Goal: Check status

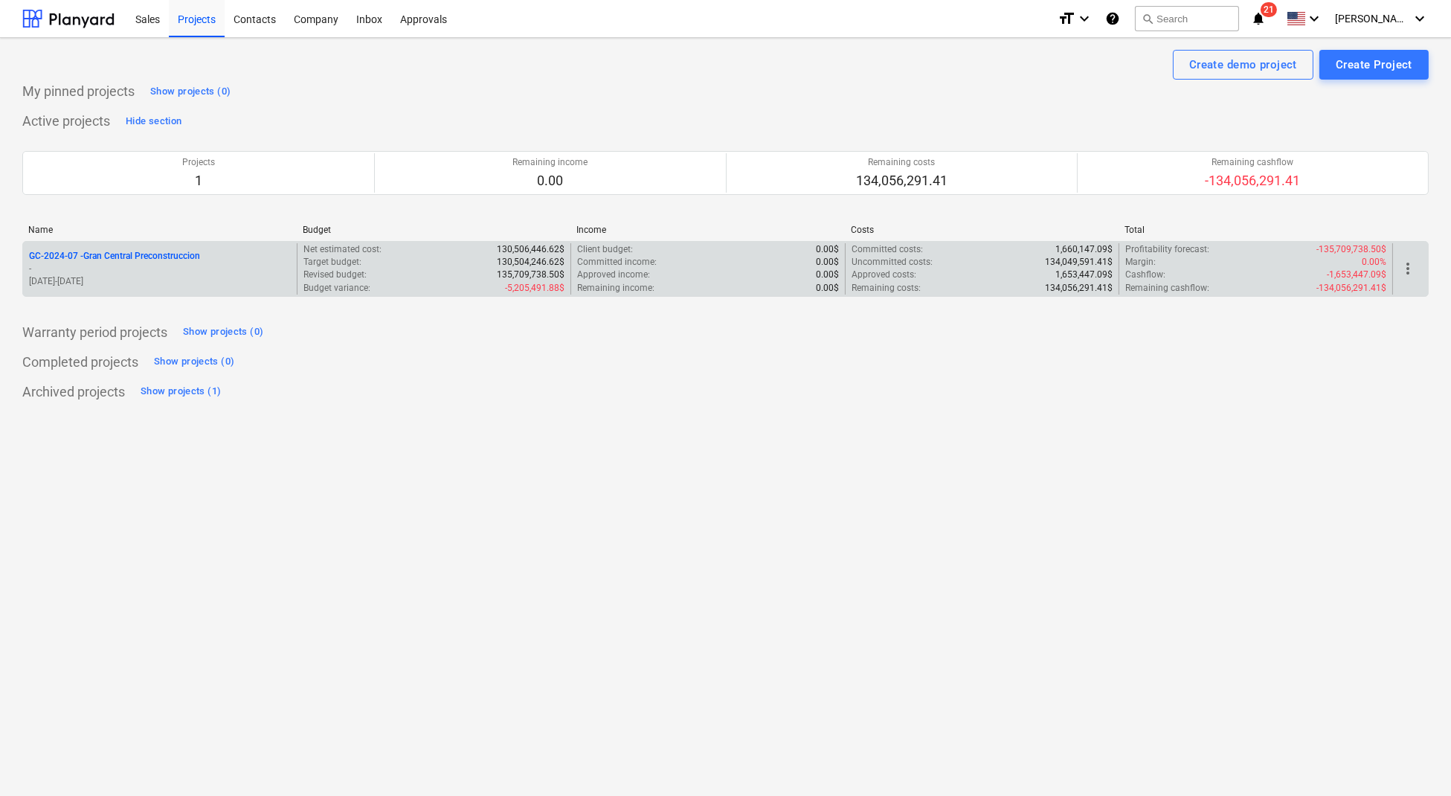
click at [139, 270] on p "-" at bounding box center [160, 269] width 262 height 13
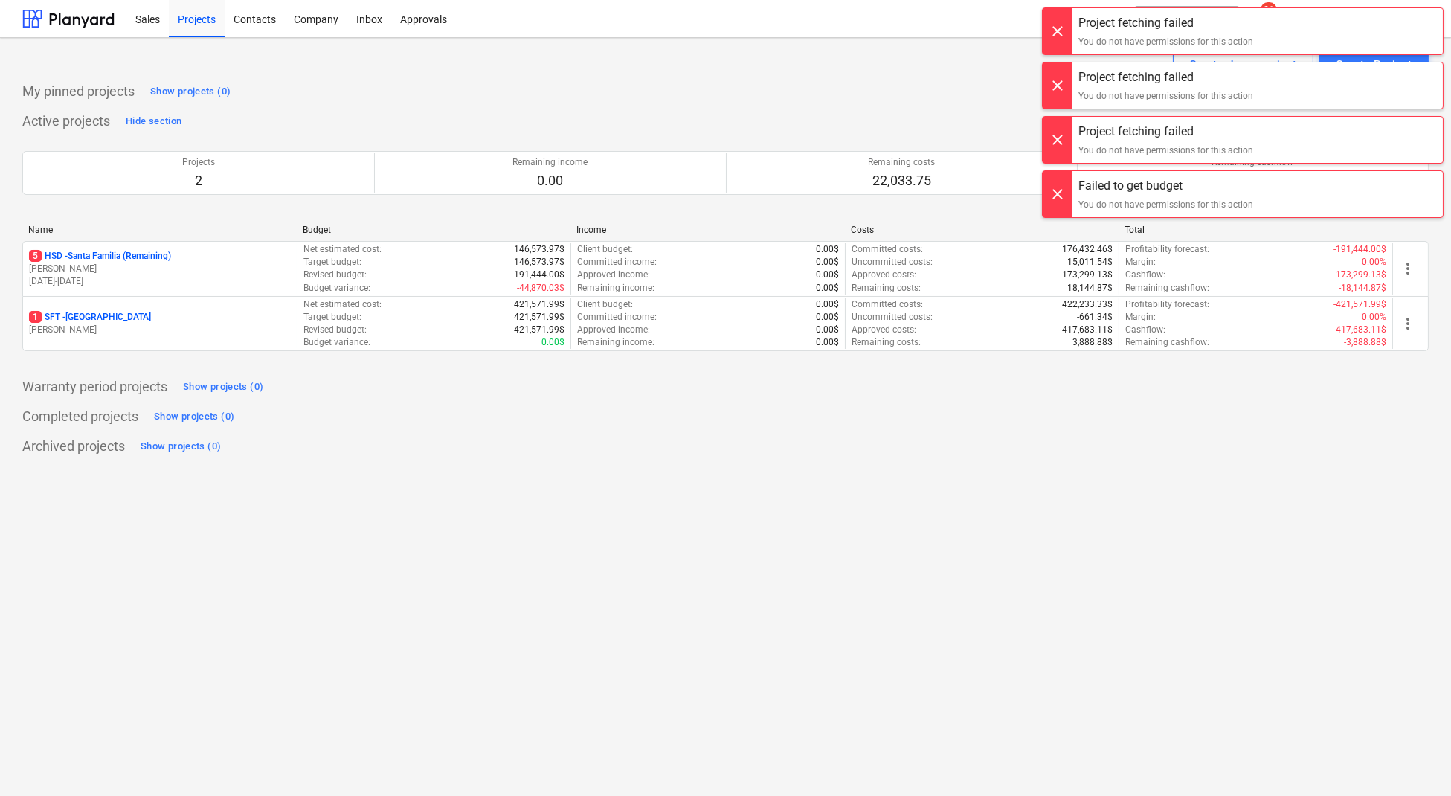
click at [135, 260] on p "5 HSD - [GEOGRAPHIC_DATA] (Remaining)" at bounding box center [100, 256] width 142 height 13
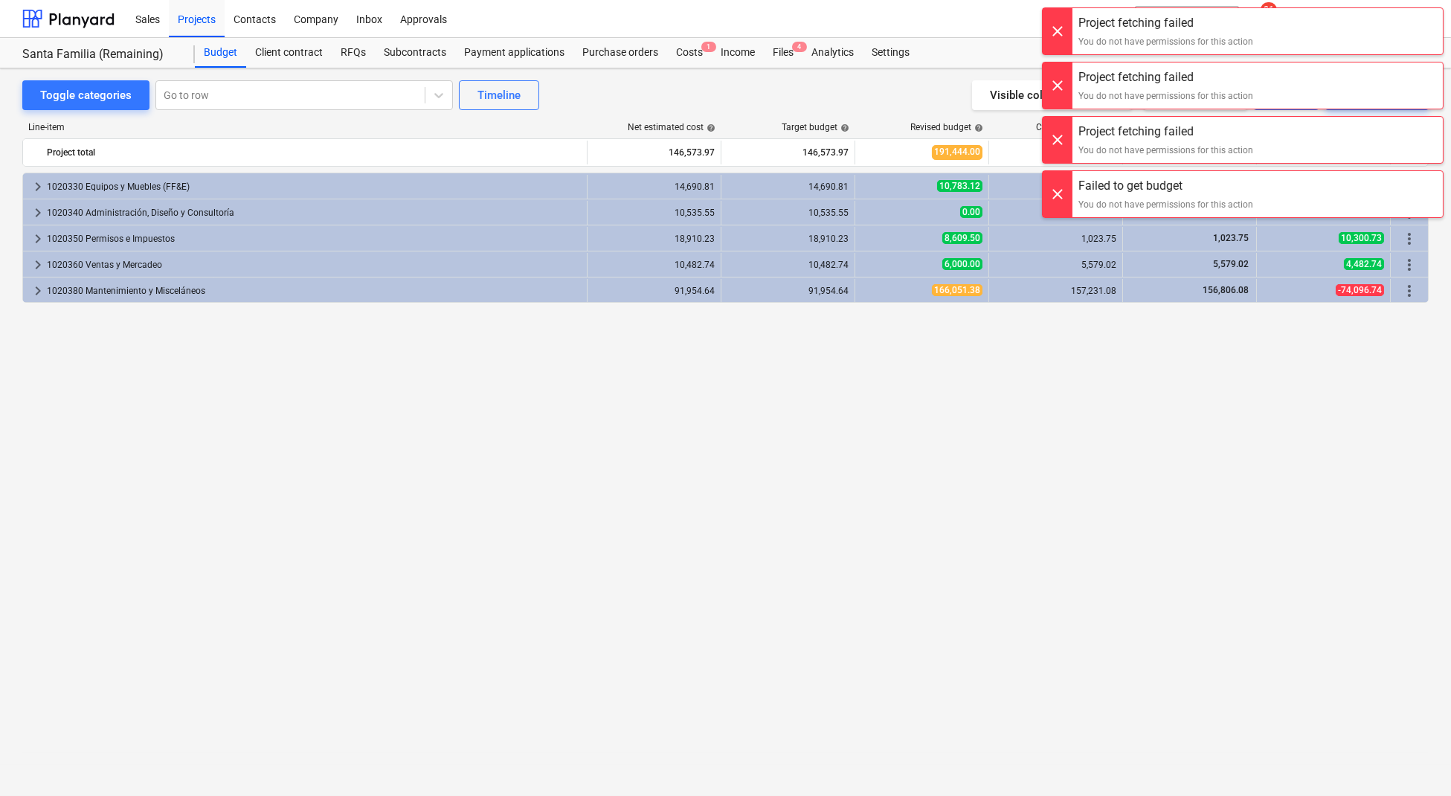
click at [1067, 22] on div at bounding box center [1058, 31] width 30 height 46
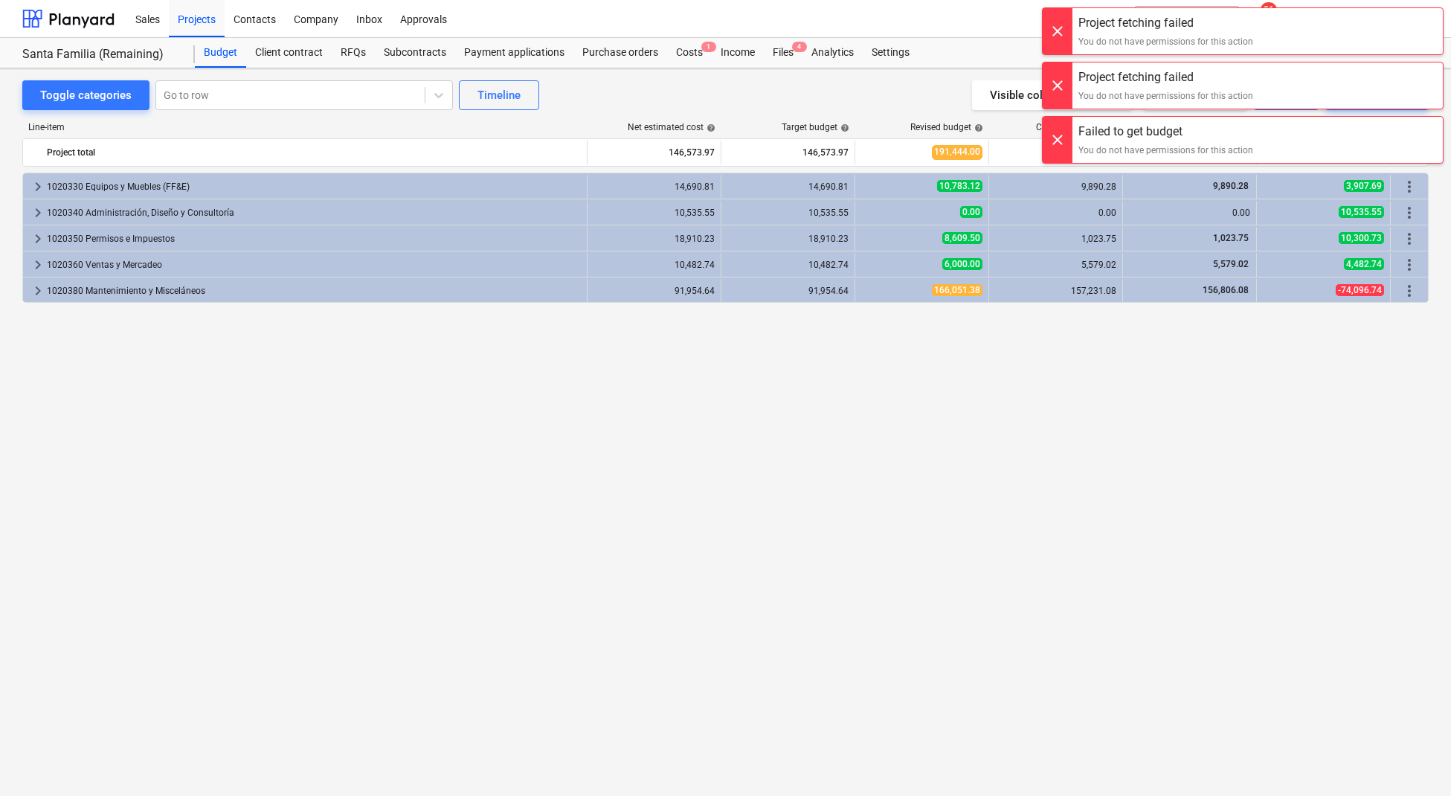
click at [1067, 22] on div at bounding box center [1058, 31] width 30 height 46
click at [1067, 22] on div "Project fetching failed You do not have permissions for this action Project fet…" at bounding box center [1243, 15] width 417 height 30
click at [1067, 22] on div at bounding box center [1058, 31] width 30 height 46
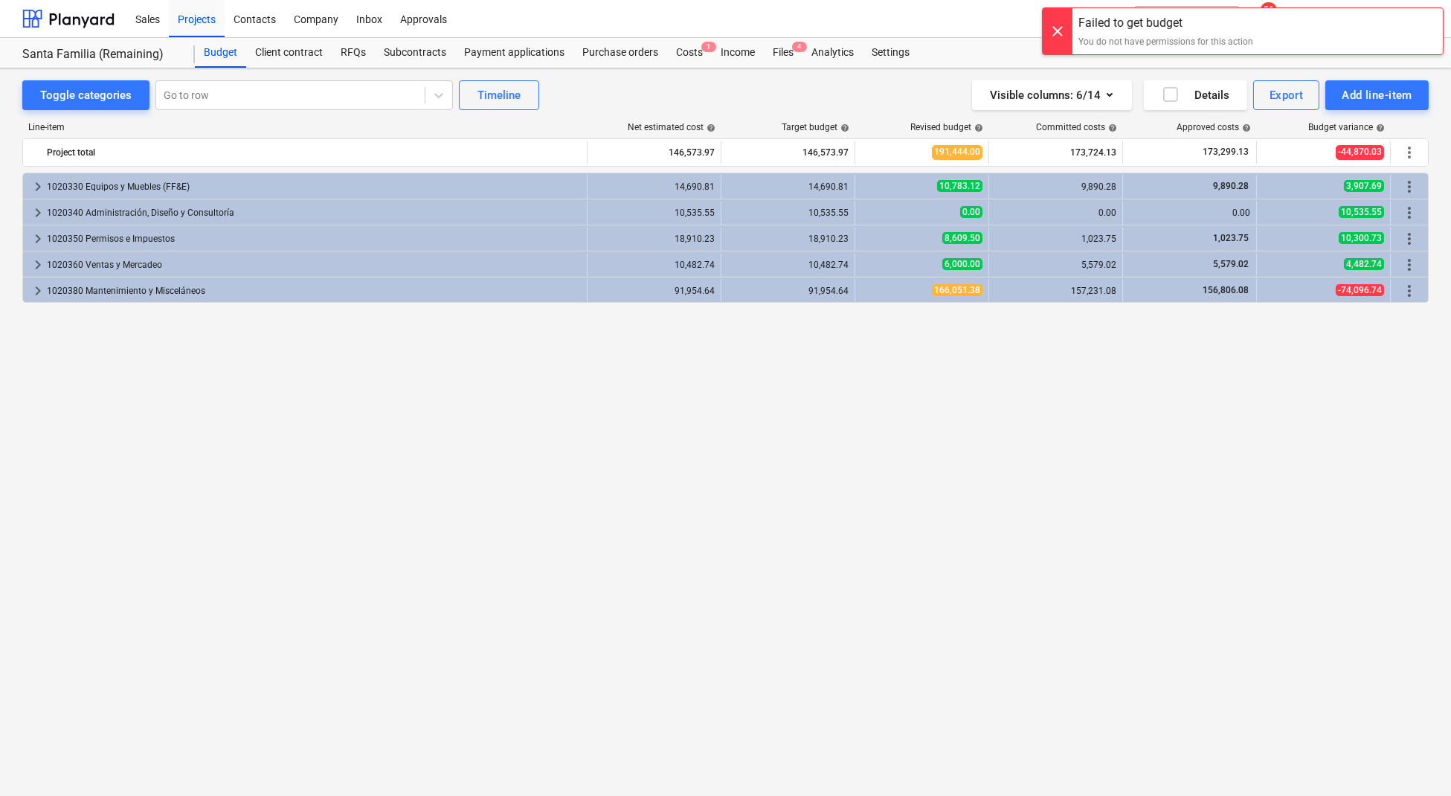
click at [1067, 22] on div at bounding box center [1058, 31] width 30 height 46
click at [1409, 22] on span "[PERSON_NAME]" at bounding box center [1372, 19] width 74 height 12
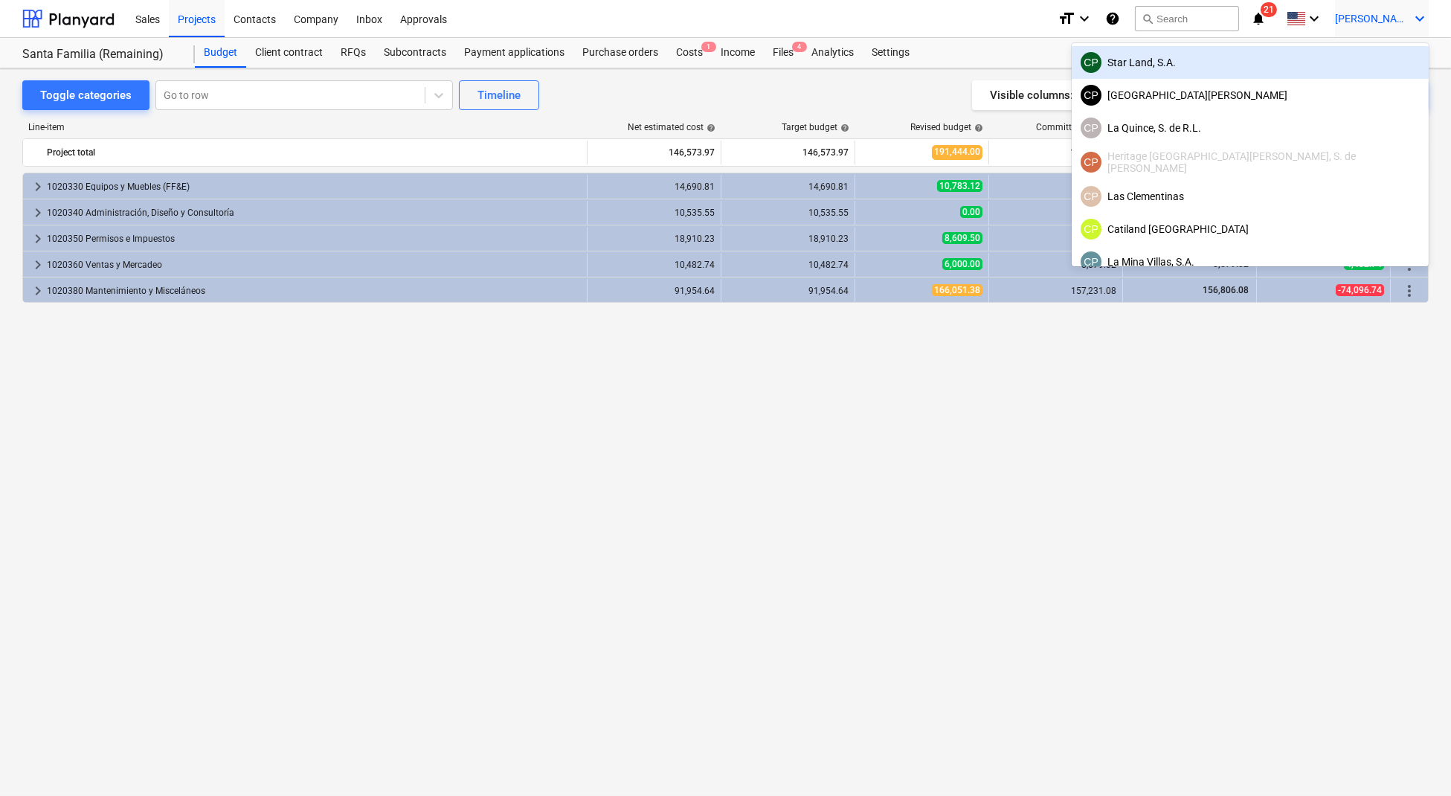
click at [1366, 57] on div "CP Star Land, S.A." at bounding box center [1250, 62] width 339 height 21
